Goal: Task Accomplishment & Management: Use online tool/utility

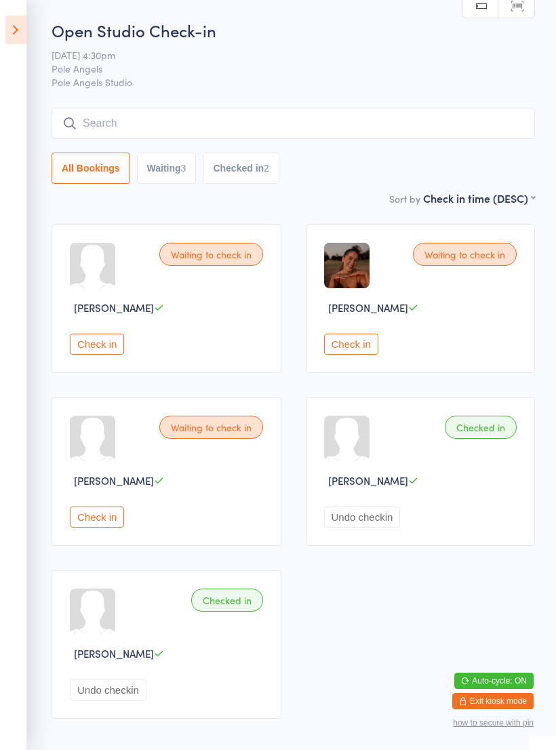
click at [349, 348] on button "Check in" at bounding box center [351, 344] width 54 height 21
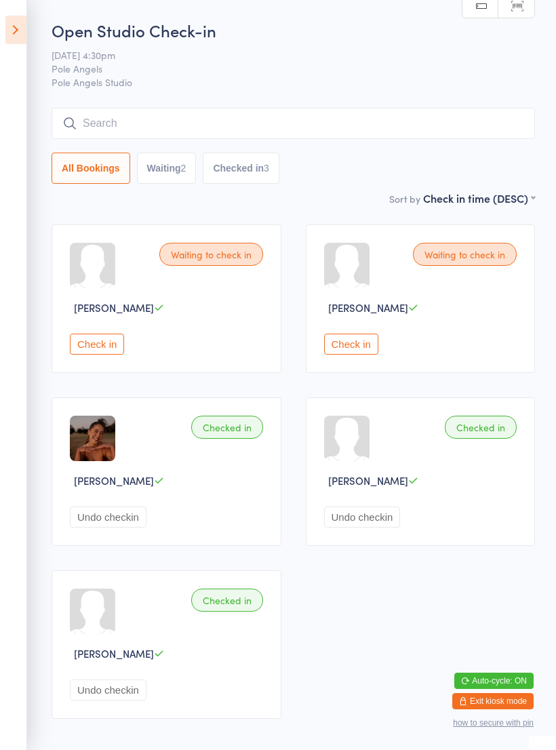
click at [99, 339] on button "Check in" at bounding box center [97, 344] width 54 height 21
click at [92, 350] on button "Check in" at bounding box center [97, 344] width 54 height 21
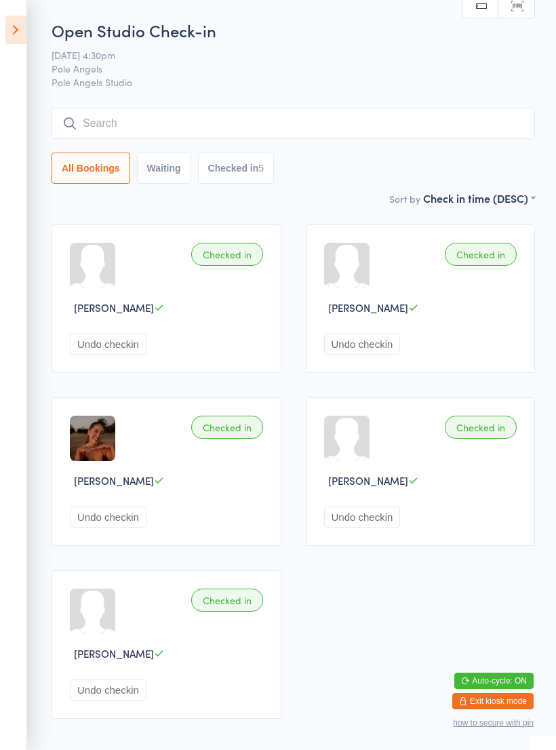
click at [8, 22] on icon at bounding box center [15, 30] width 21 height 28
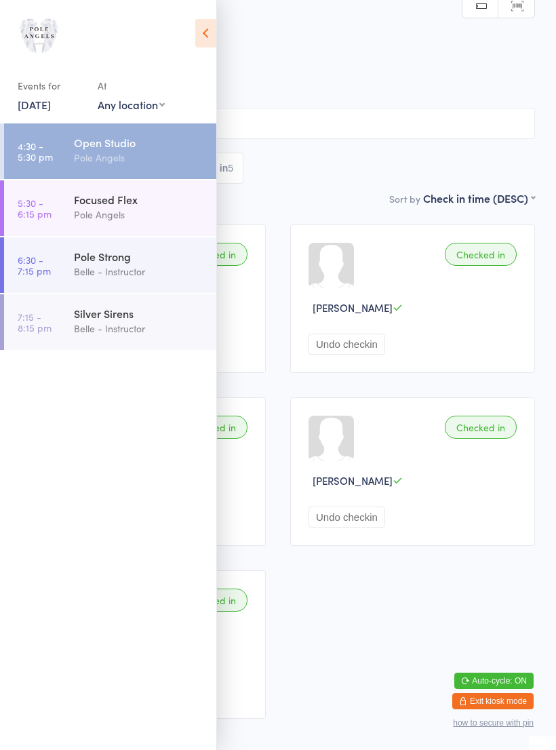
click at [69, 211] on link "5:30 - 6:15 pm Focused Flex Pole Angels" at bounding box center [110, 208] width 212 height 56
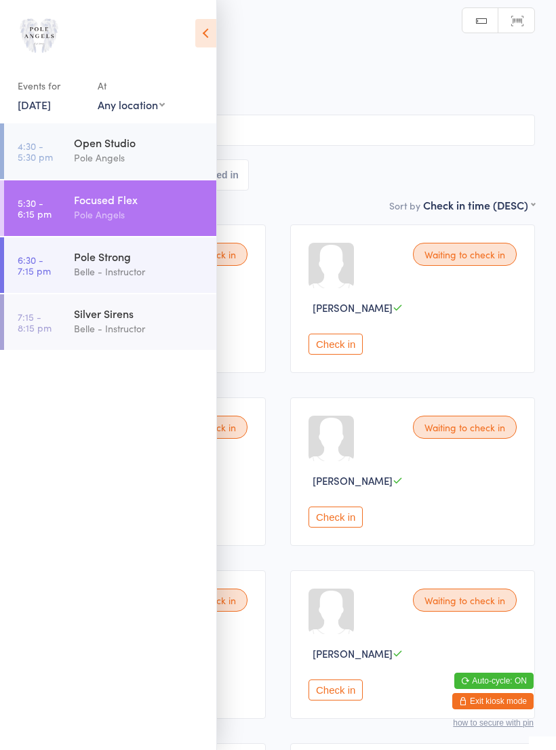
click at [196, 38] on icon at bounding box center [205, 33] width 21 height 28
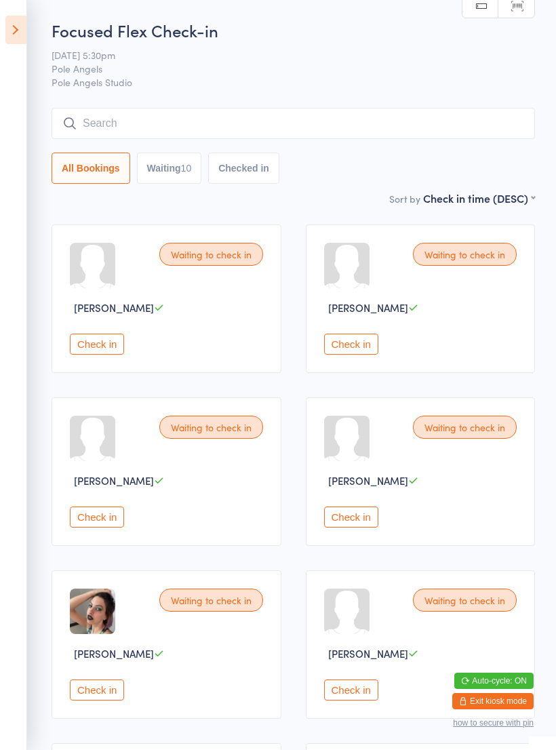
click at [156, 164] on button "Waiting 10" at bounding box center [169, 168] width 65 height 31
select select "0"
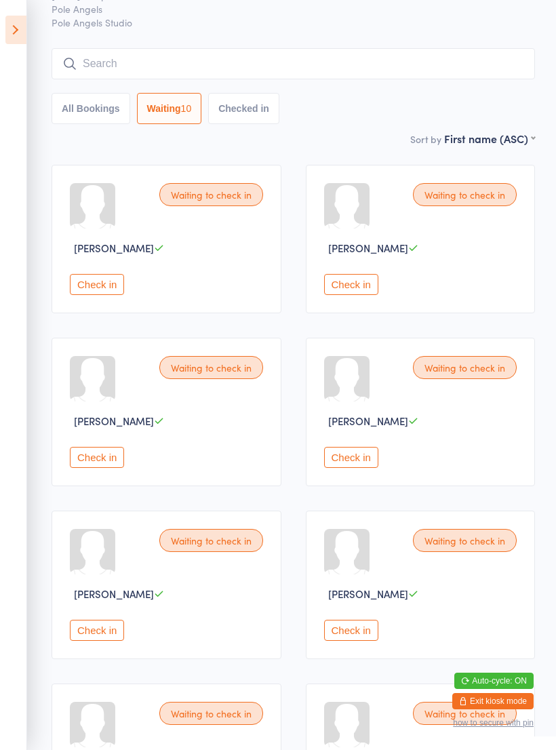
scroll to position [56, 0]
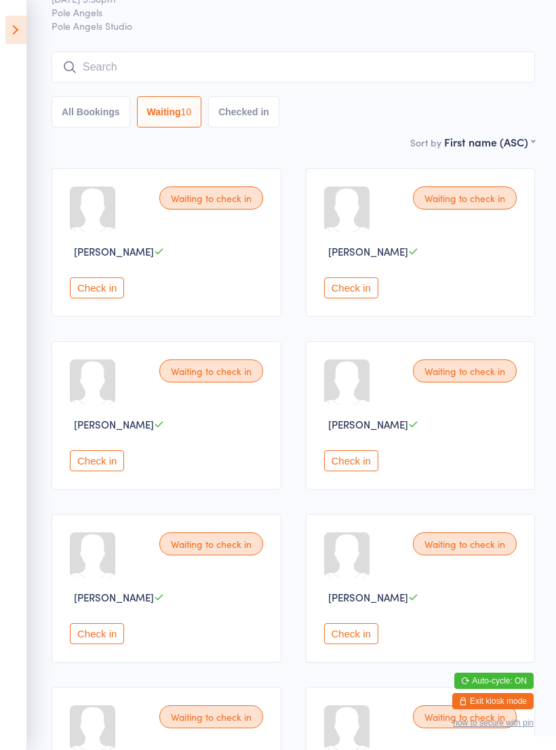
click at [237, 115] on button "Checked in" at bounding box center [243, 111] width 71 height 31
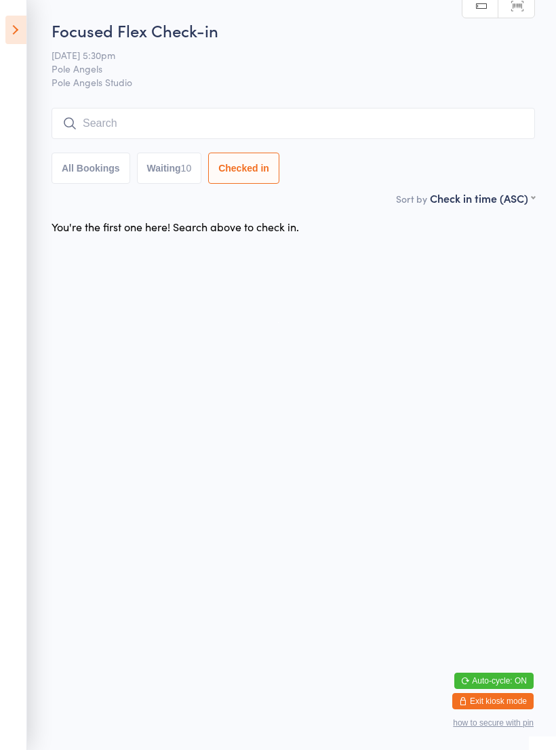
click at [168, 167] on button "Waiting 10" at bounding box center [169, 168] width 65 height 31
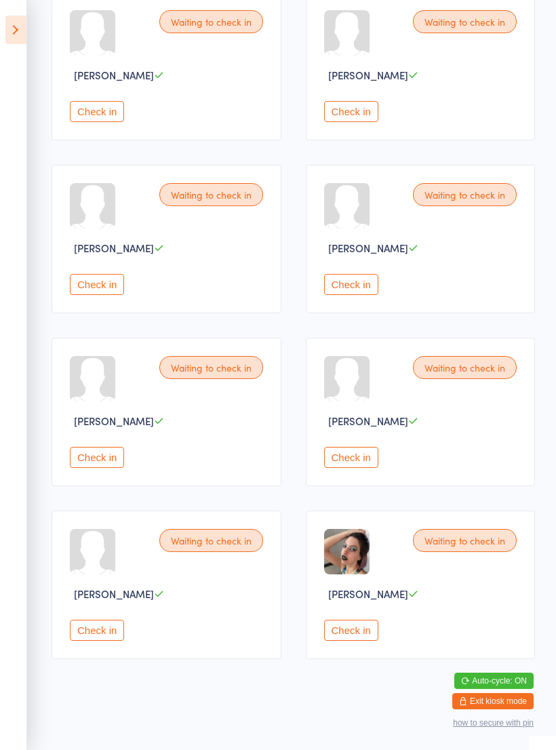
scroll to position [414, 0]
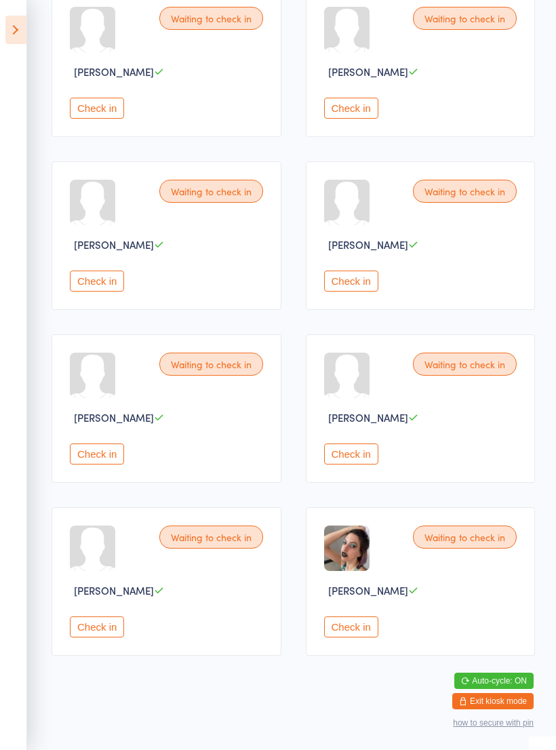
click at [357, 637] on button "Check in" at bounding box center [351, 626] width 54 height 21
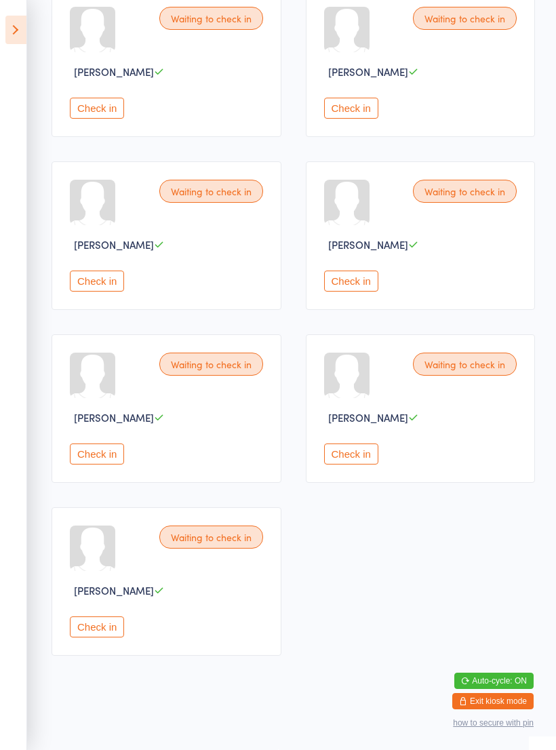
click at [361, 456] on button "Check in" at bounding box center [351, 453] width 54 height 21
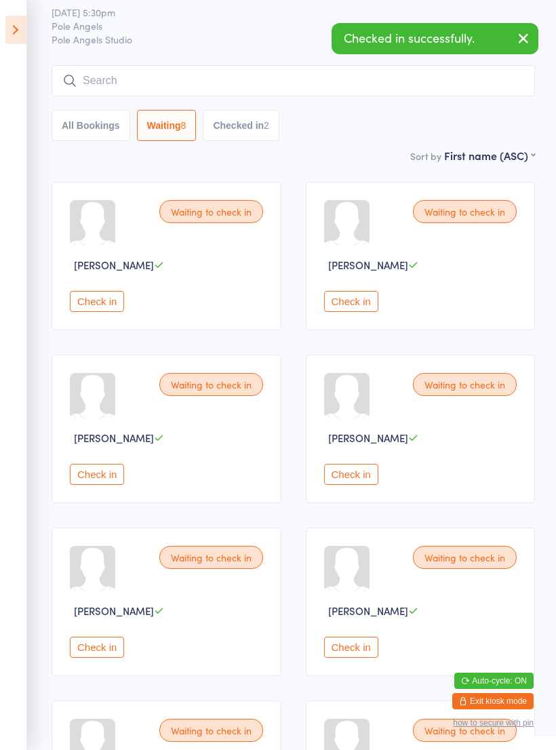
scroll to position [0, 0]
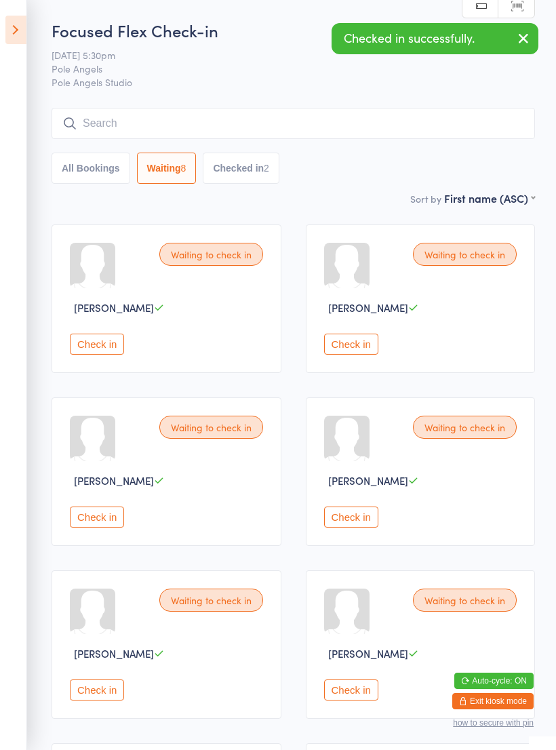
click at [21, 30] on icon at bounding box center [15, 30] width 21 height 28
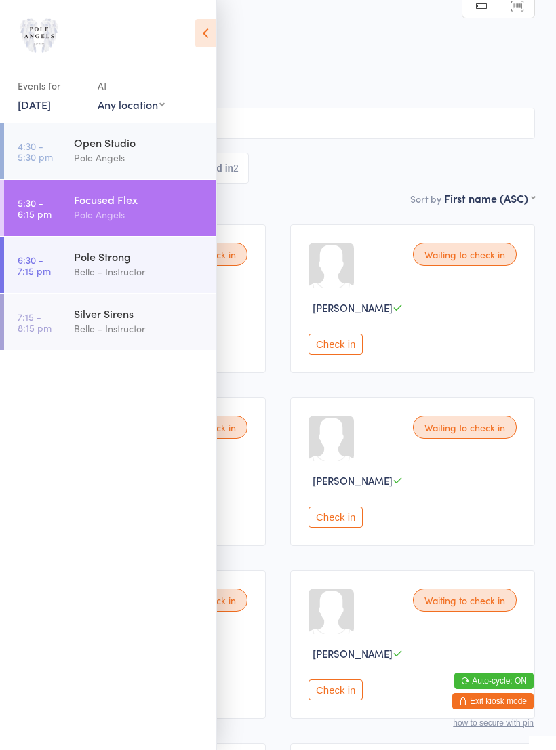
click at [153, 268] on div "Belle - Instructor" at bounding box center [139, 272] width 131 height 16
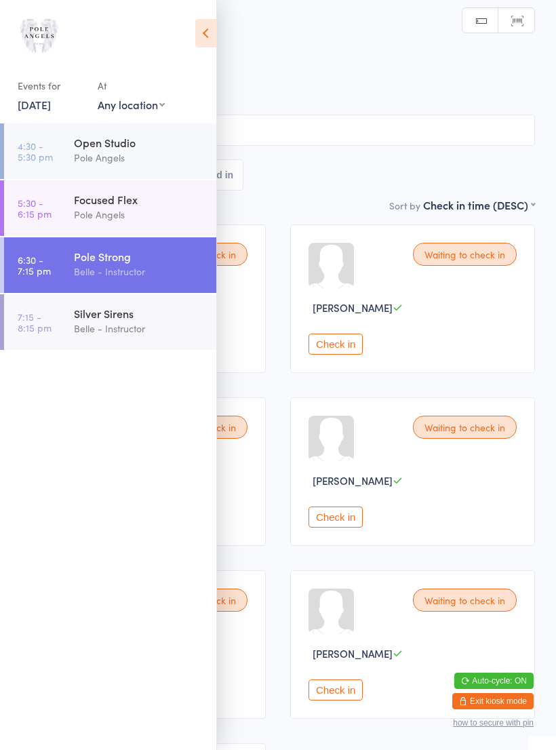
click at [209, 36] on icon at bounding box center [205, 33] width 21 height 28
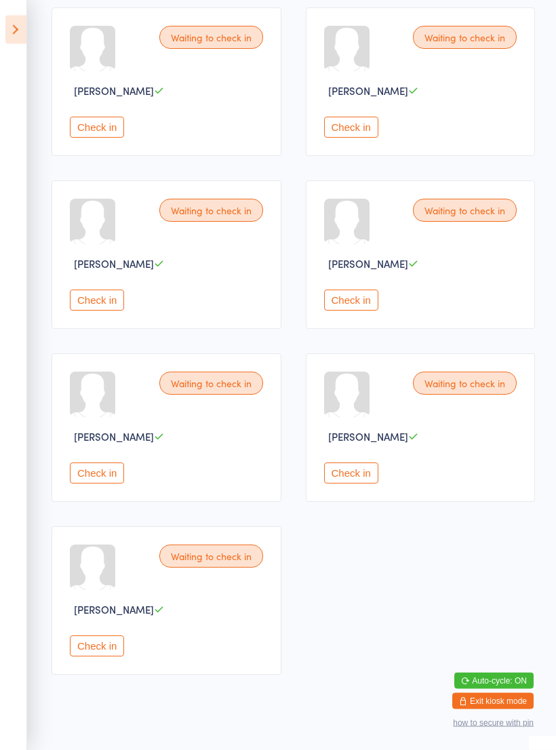
scroll to position [239, 0]
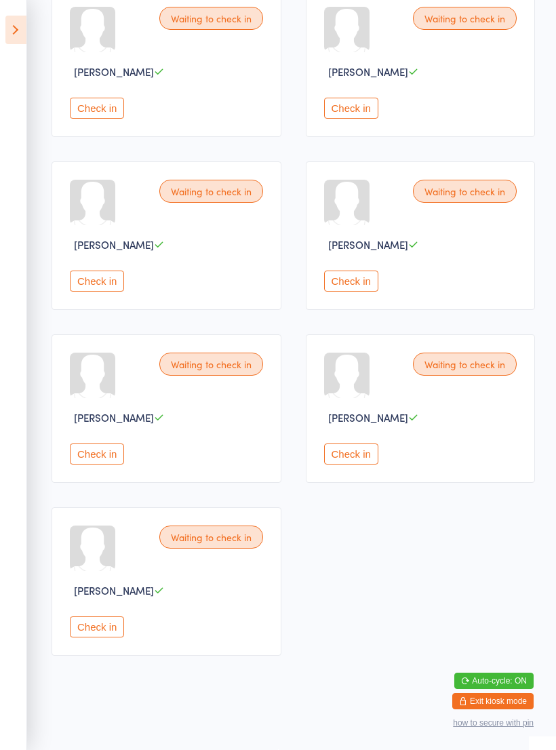
click at [111, 456] on button "Check in" at bounding box center [97, 453] width 54 height 21
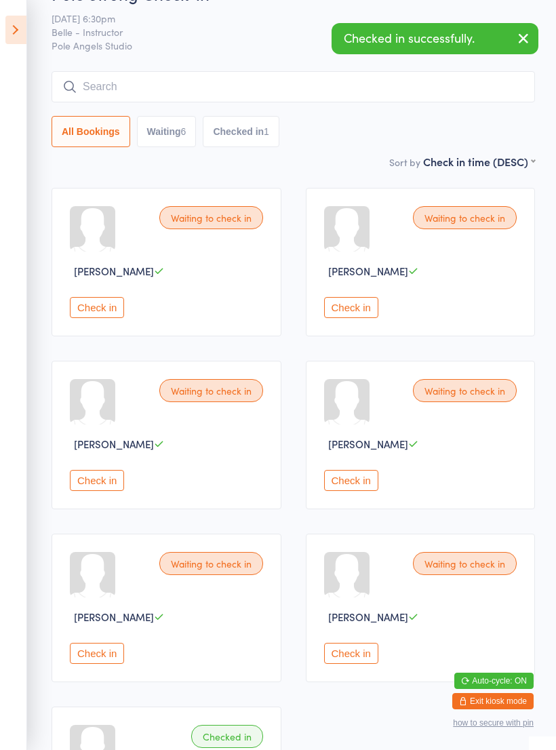
scroll to position [0, 0]
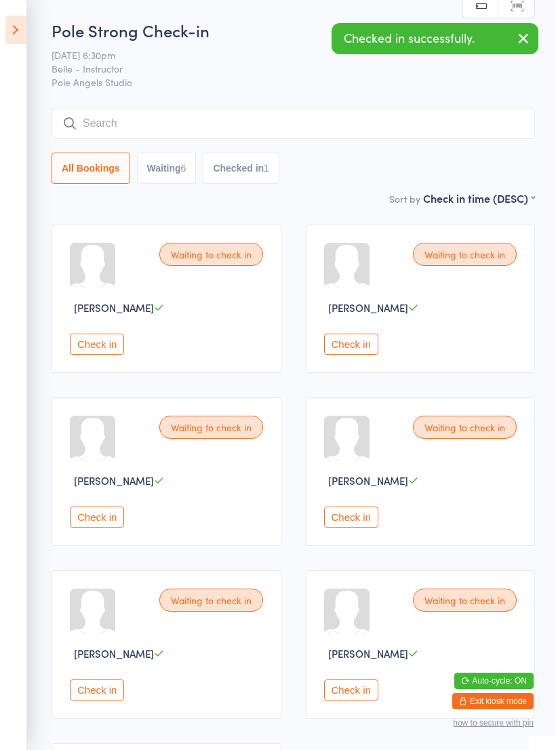
click at [22, 26] on icon at bounding box center [15, 30] width 21 height 28
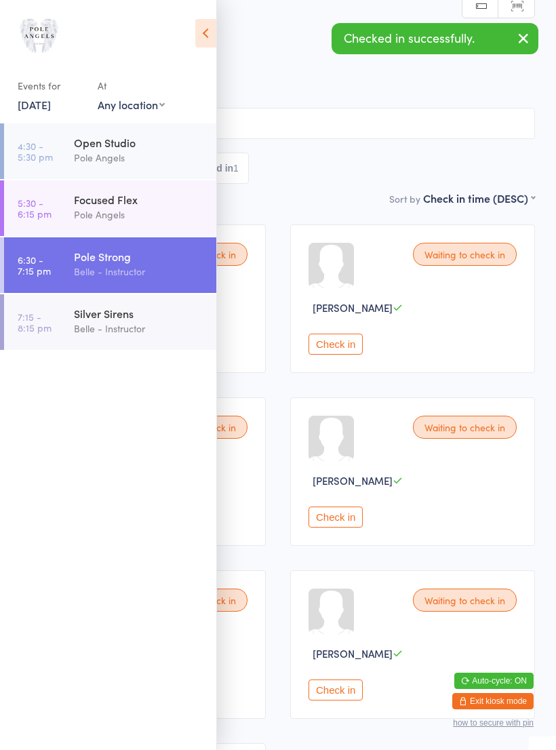
click at [110, 216] on div "Pole Angels" at bounding box center [139, 215] width 131 height 16
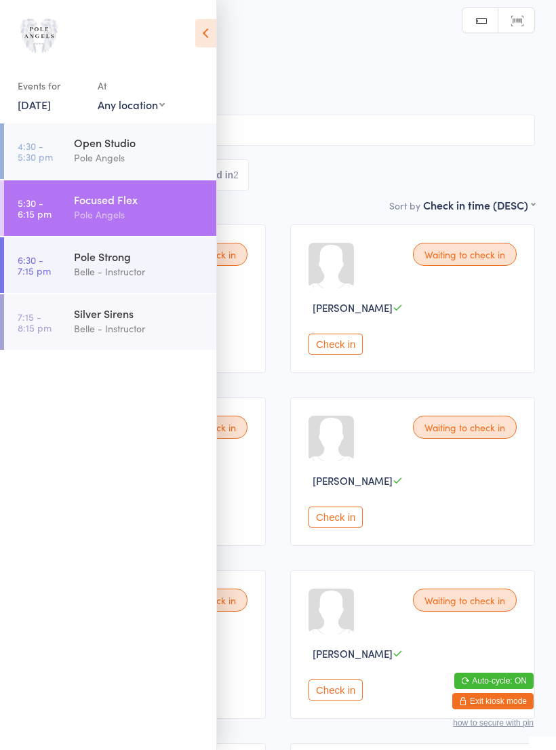
click at [211, 31] on icon at bounding box center [205, 33] width 21 height 28
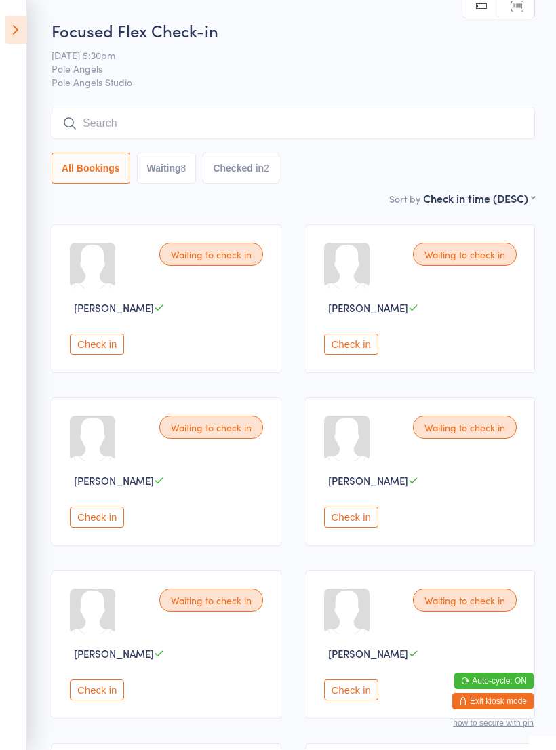
click at [120, 683] on div "Waiting to check in [PERSON_NAME] Check in" at bounding box center [167, 644] width 230 height 148
click at [100, 696] on button "Check in" at bounding box center [97, 689] width 54 height 21
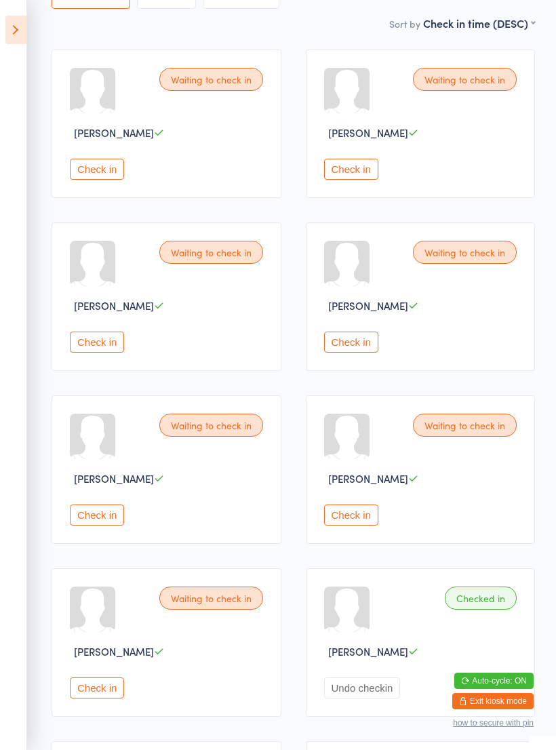
scroll to position [188, 0]
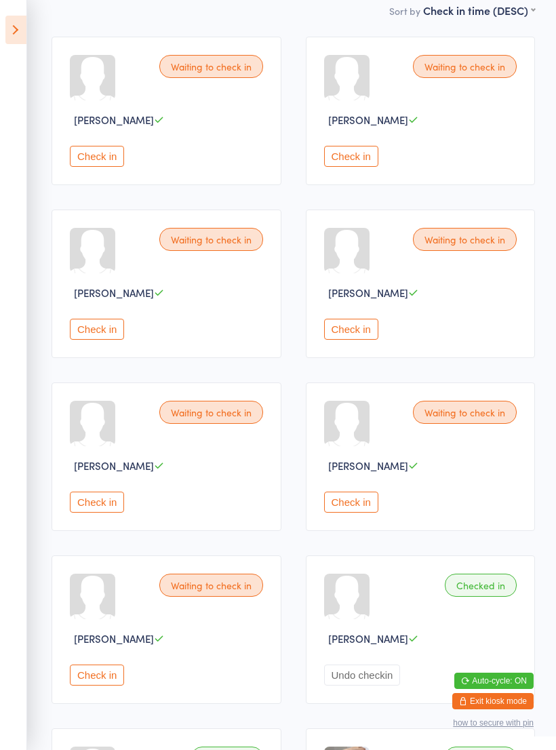
click at [357, 512] on button "Check in" at bounding box center [351, 501] width 54 height 21
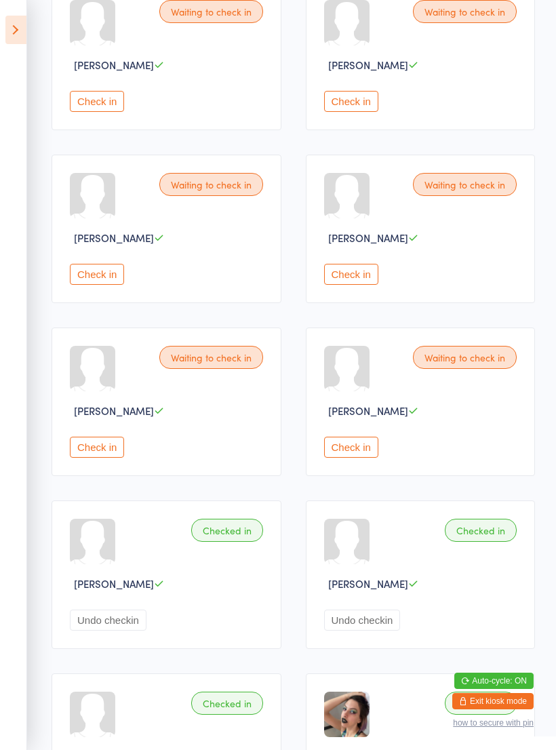
scroll to position [243, 0]
click at [348, 284] on button "Check in" at bounding box center [351, 273] width 54 height 21
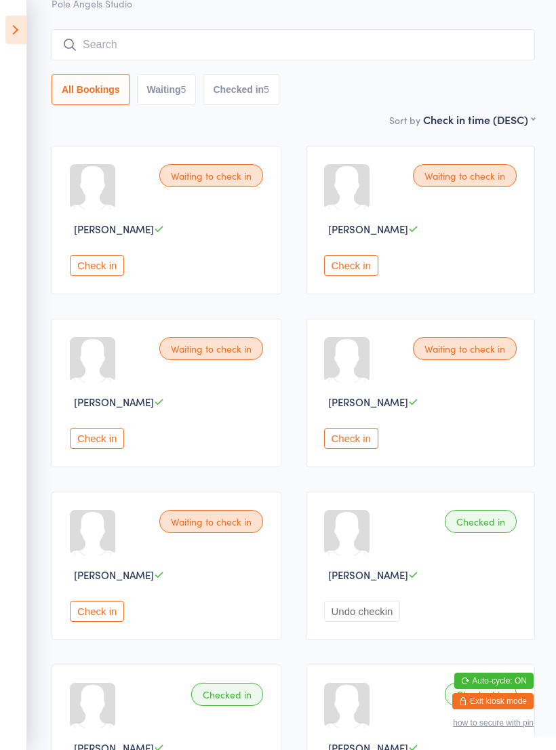
scroll to position [0, 0]
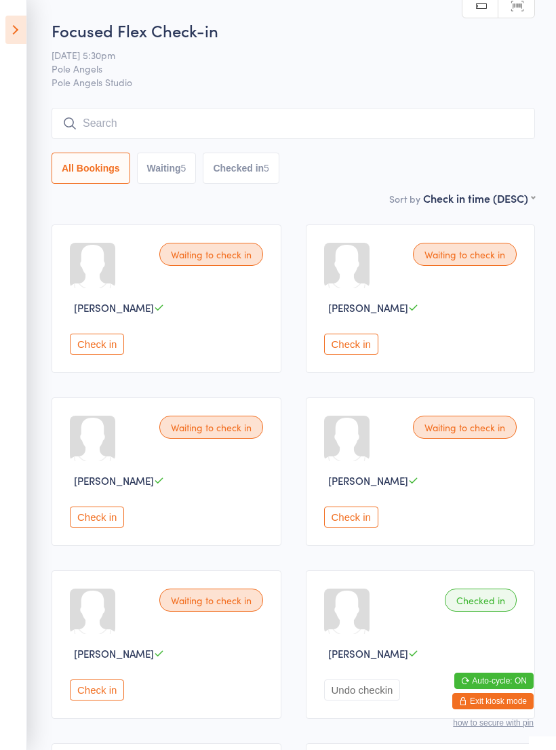
click at [359, 350] on button "Check in" at bounding box center [351, 344] width 54 height 21
click at [352, 527] on button "Check in" at bounding box center [351, 516] width 54 height 21
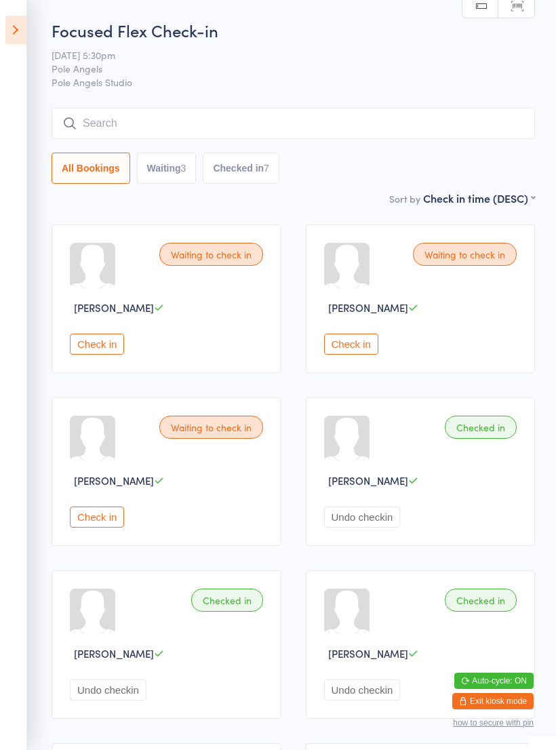
click at [100, 527] on button "Check in" at bounding box center [97, 516] width 54 height 21
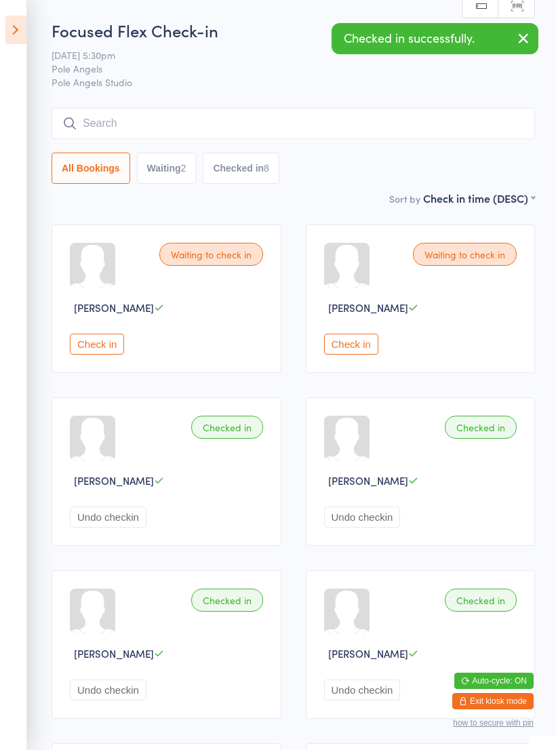
click at [90, 355] on button "Check in" at bounding box center [97, 344] width 54 height 21
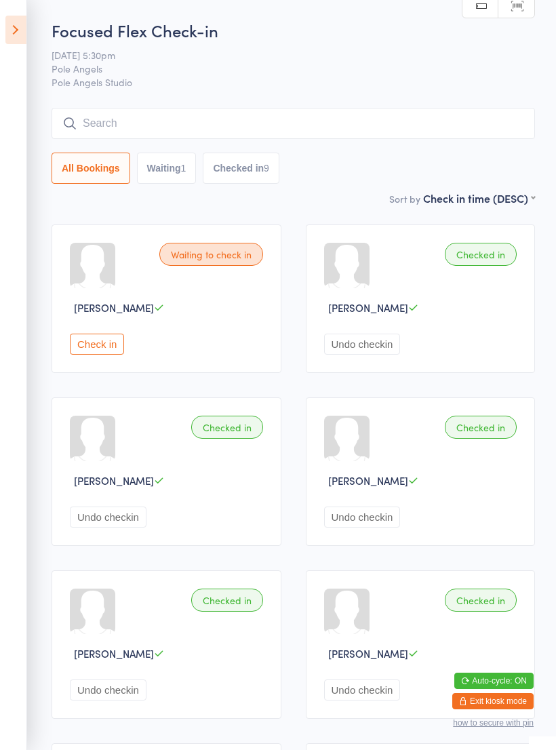
click at [93, 355] on button "Check in" at bounding box center [97, 344] width 54 height 21
